Goal: Task Accomplishment & Management: Complete application form

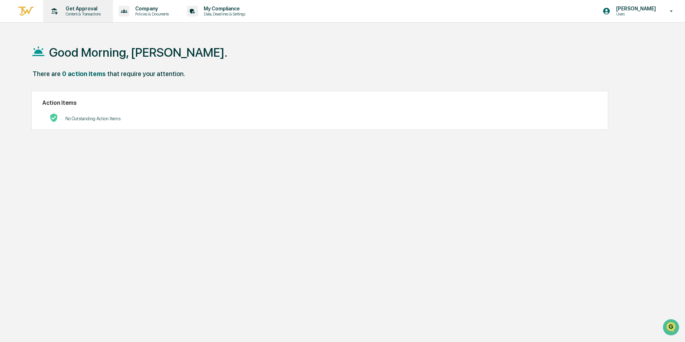
click at [85, 11] on div "Get Approval Content & Transactions" at bounding box center [82, 11] width 44 height 11
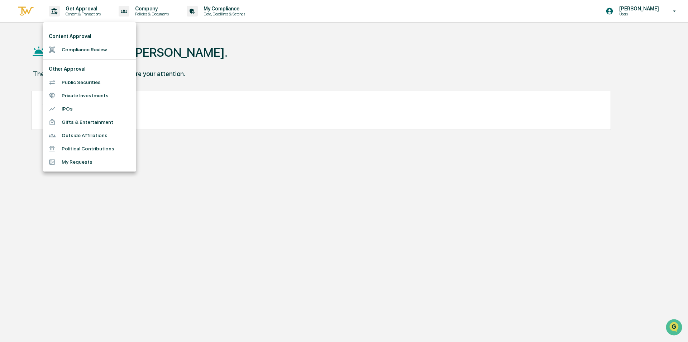
click at [85, 11] on div at bounding box center [344, 171] width 688 height 342
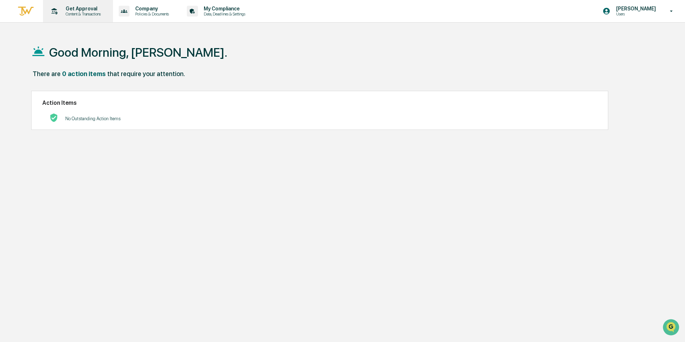
click at [71, 13] on p "Content & Transactions" at bounding box center [82, 13] width 44 height 5
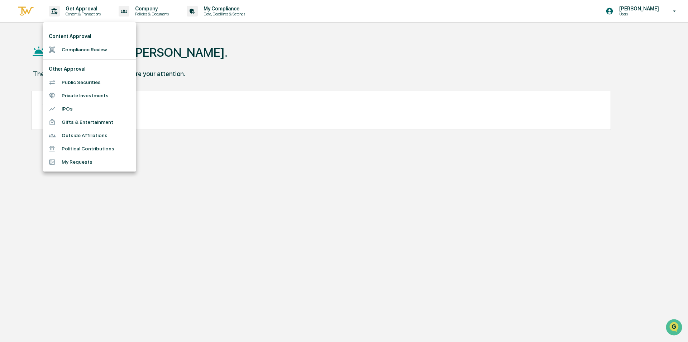
click at [61, 202] on div at bounding box center [344, 171] width 688 height 342
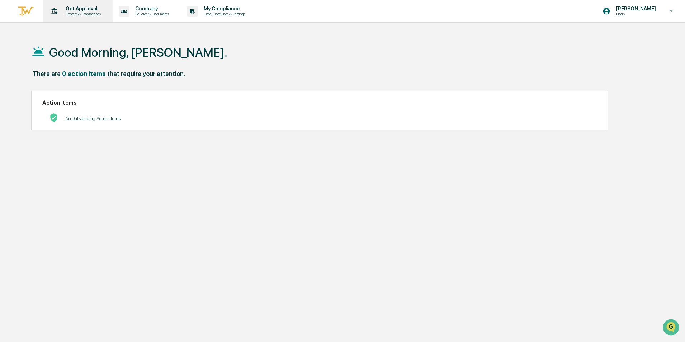
click at [61, 8] on p "Get Approval" at bounding box center [82, 9] width 44 height 6
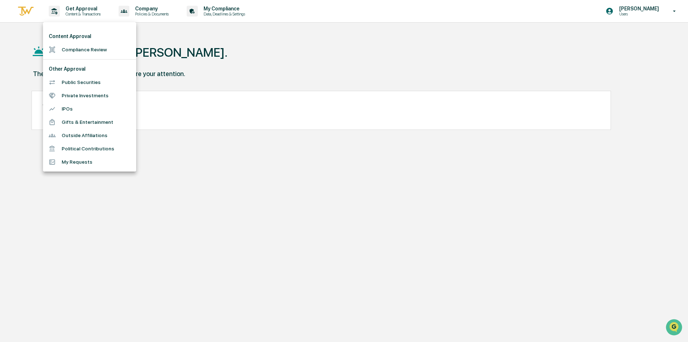
click at [71, 120] on li "Gifts & Entertainment" at bounding box center [89, 121] width 93 height 13
click at [71, 120] on div "Get Approval Content & Transactions Company Policies & Documents My Compliance …" at bounding box center [344, 188] width 688 height 376
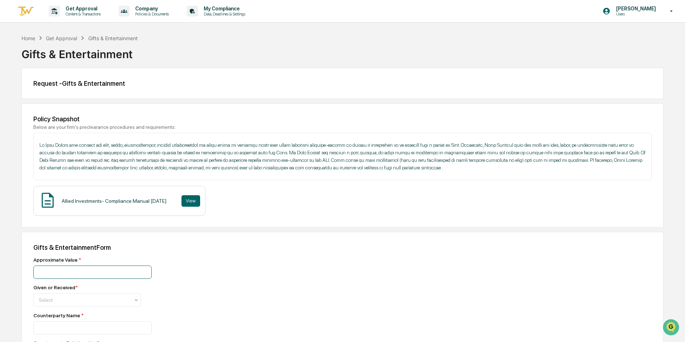
click at [87, 271] on input "number" at bounding box center [92, 271] width 118 height 13
type input "*****"
type input "**********"
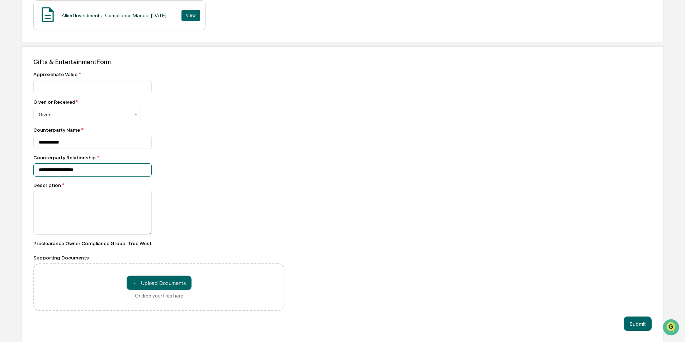
type input "**********"
type textarea "**********"
click at [145, 283] on button "＋ Upload Documents" at bounding box center [159, 282] width 65 height 14
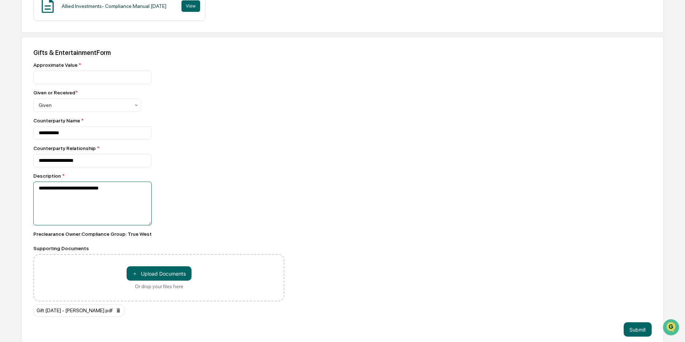
scroll to position [202, 0]
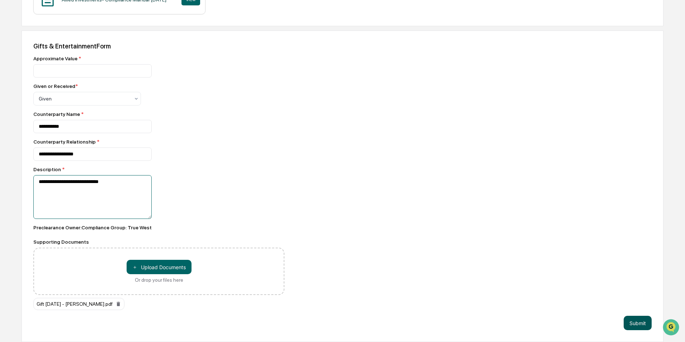
type textarea "**********"
click at [633, 324] on button "Submit" at bounding box center [637, 323] width 28 height 14
click at [633, 320] on button "Submit" at bounding box center [637, 323] width 28 height 14
drag, startPoint x: 271, startPoint y: 308, endPoint x: 286, endPoint y: 293, distance: 20.3
click at [271, 308] on div "Gift [DATE] - [PERSON_NAME].pdf" at bounding box center [158, 304] width 251 height 12
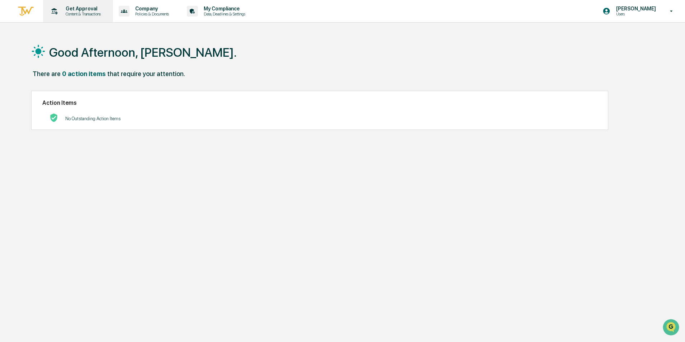
click at [77, 14] on p "Content & Transactions" at bounding box center [82, 13] width 44 height 5
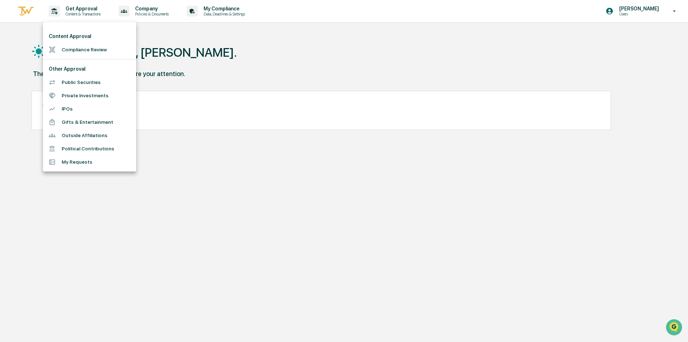
click at [83, 120] on li "Gifts & Entertainment" at bounding box center [89, 121] width 93 height 13
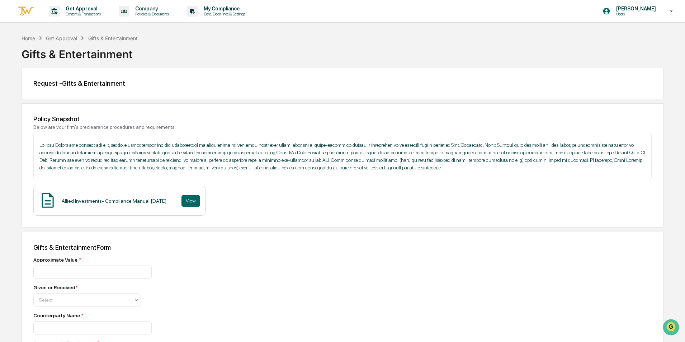
click at [94, 39] on div "Gifts & Entertainment" at bounding box center [112, 38] width 49 height 6
click at [82, 10] on p "Get Approval" at bounding box center [82, 9] width 44 height 6
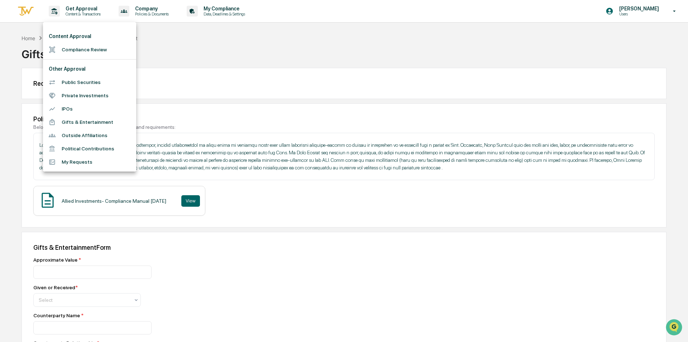
click at [70, 163] on li "My Requests" at bounding box center [89, 161] width 93 height 13
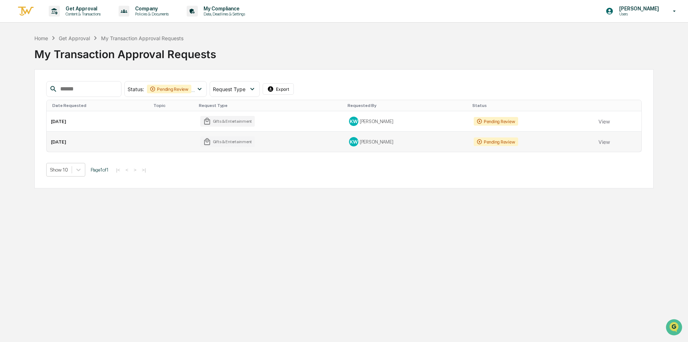
click at [62, 146] on td "[DATE]" at bounding box center [99, 142] width 104 height 20
click at [67, 119] on td "[DATE]" at bounding box center [99, 121] width 104 height 20
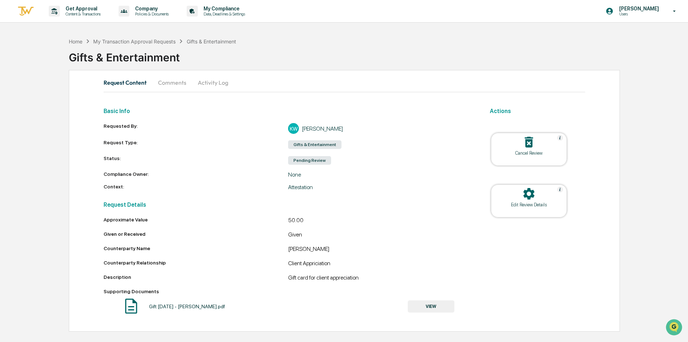
click at [525, 147] on icon at bounding box center [529, 142] width 14 height 14
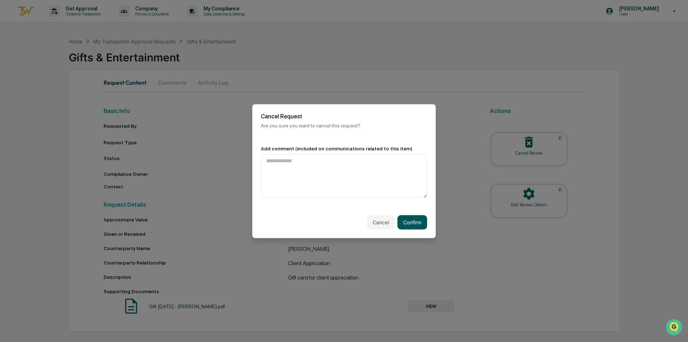
click at [409, 220] on button "Confirm" at bounding box center [413, 222] width 30 height 14
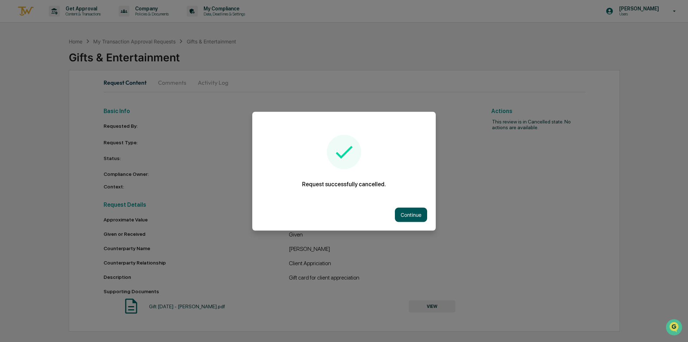
click at [412, 215] on button "Continue" at bounding box center [411, 214] width 32 height 14
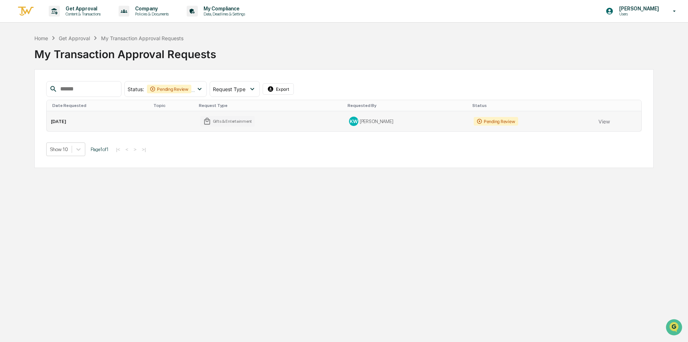
click at [69, 122] on td "[DATE]" at bounding box center [99, 121] width 104 height 20
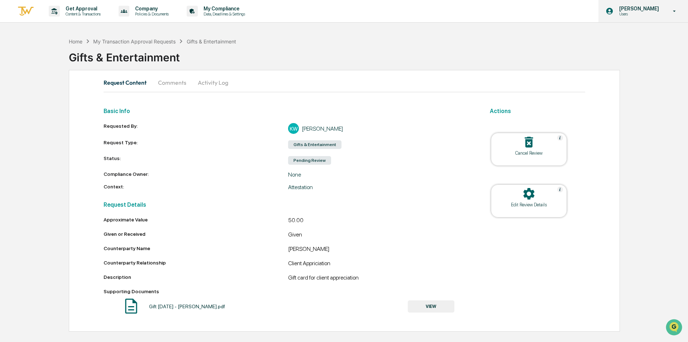
click at [645, 8] on p "[PERSON_NAME]" at bounding box center [638, 9] width 49 height 6
click at [645, 8] on div at bounding box center [344, 171] width 688 height 342
click at [211, 10] on p "My Compliance" at bounding box center [223, 9] width 51 height 6
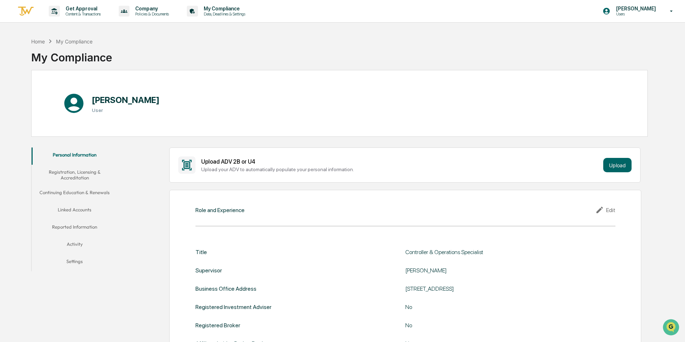
click at [74, 208] on button "Linked Accounts" at bounding box center [75, 210] width 86 height 17
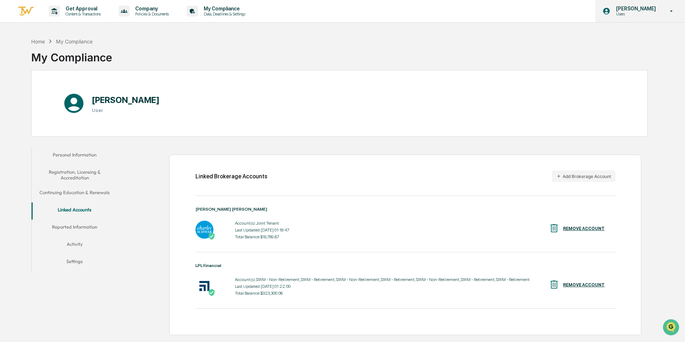
click at [672, 9] on icon at bounding box center [671, 11] width 13 height 7
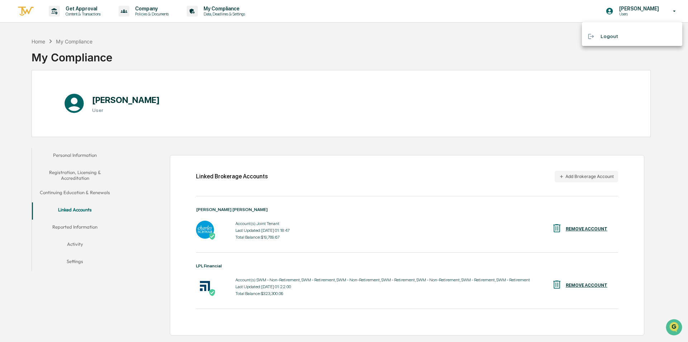
click at [606, 34] on li "Logout" at bounding box center [632, 36] width 100 height 13
